Goal: Information Seeking & Learning: Learn about a topic

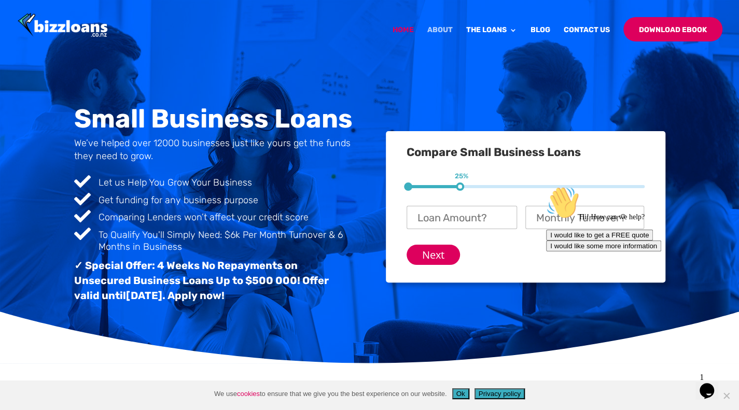
click at [434, 34] on link "About" at bounding box center [439, 38] width 25 height 24
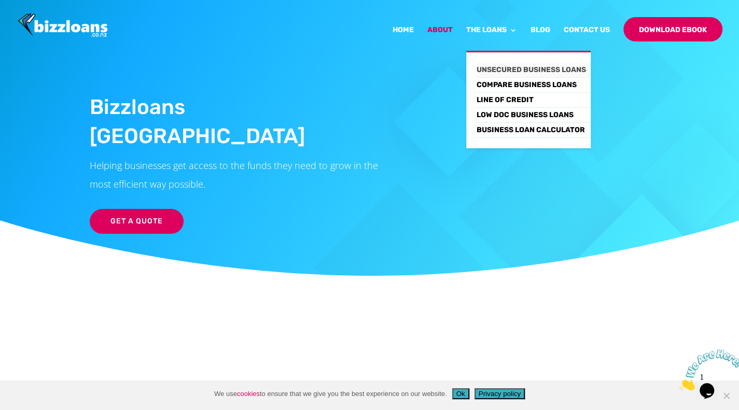
click at [497, 68] on link "Unsecured Business Loans" at bounding box center [534, 70] width 114 height 15
